Goal: Information Seeking & Learning: Learn about a topic

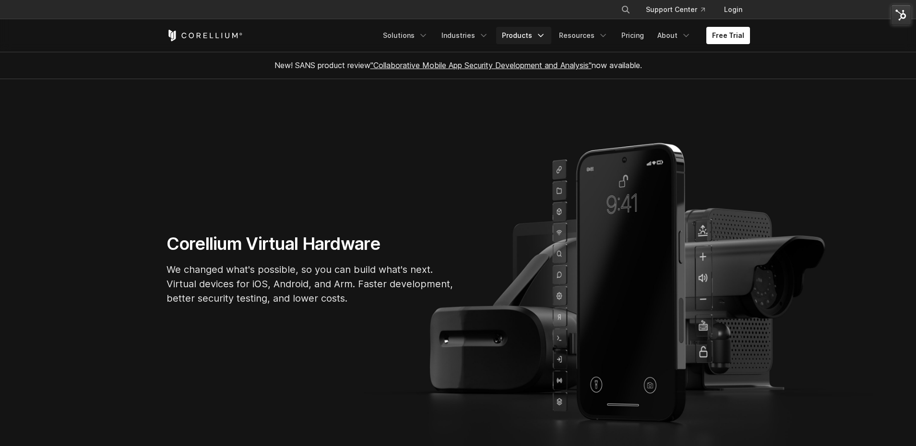
click at [527, 35] on link "Products" at bounding box center [523, 35] width 55 height 17
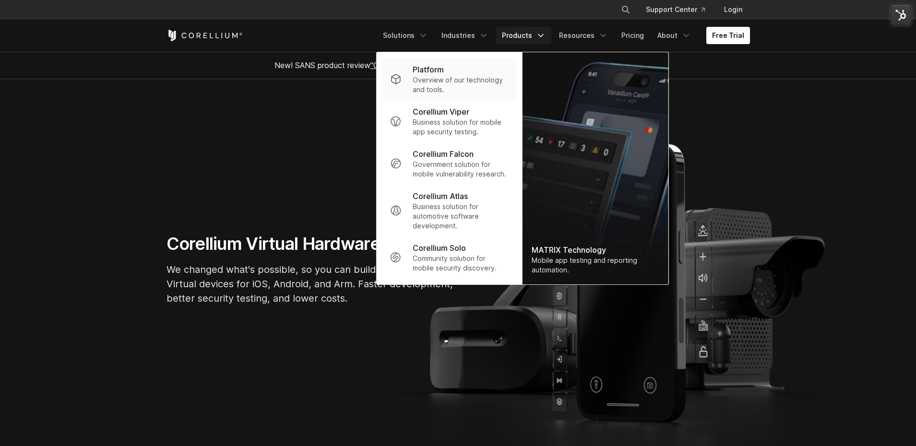
click at [467, 70] on div "Platform" at bounding box center [460, 70] width 95 height 12
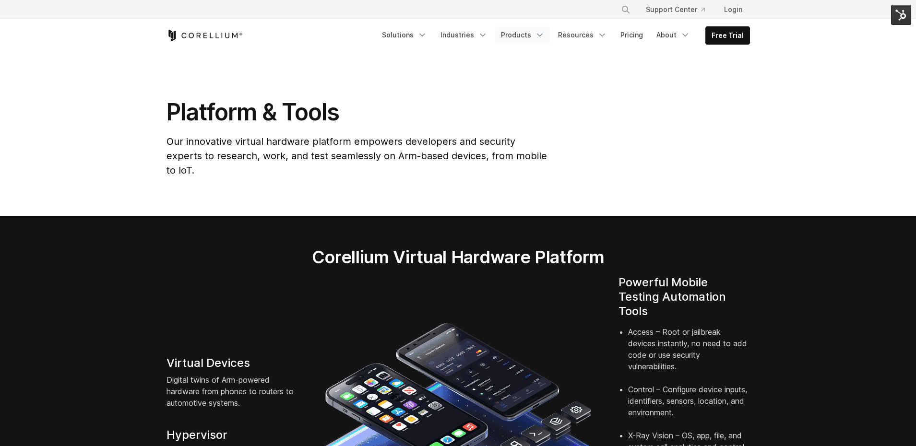
click at [537, 36] on link "Products" at bounding box center [522, 34] width 55 height 17
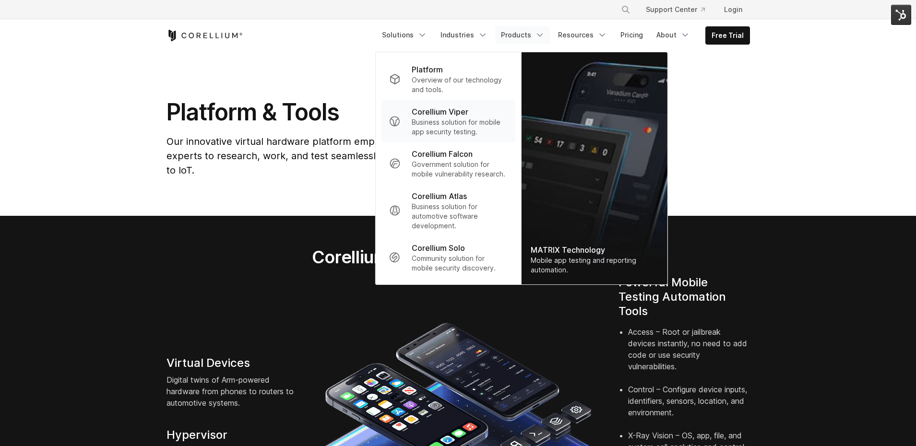
click at [457, 112] on p "Corellium Viper" at bounding box center [440, 112] width 57 height 12
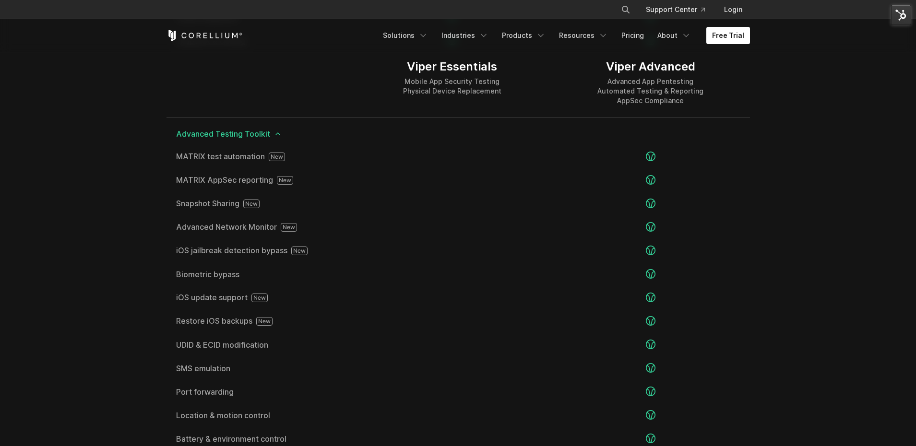
scroll to position [1620, 0]
